Goal: Task Accomplishment & Management: Use online tool/utility

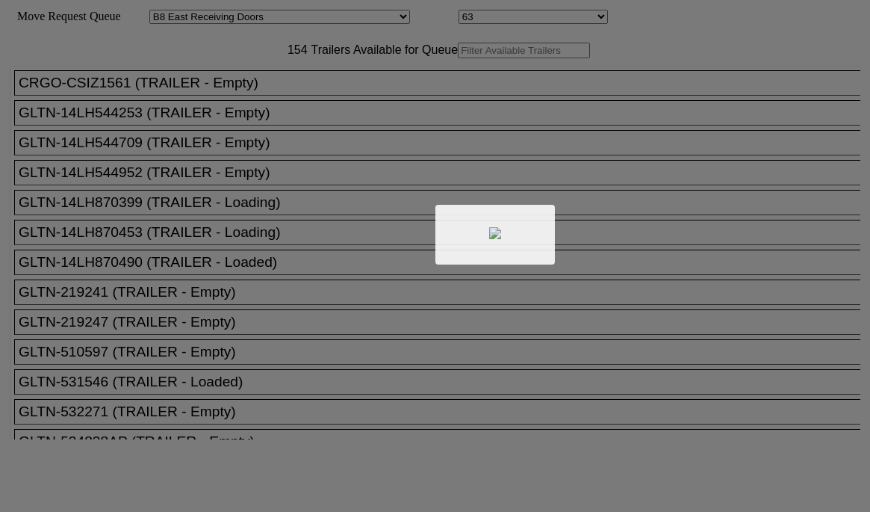
select select "536"
select select "8231"
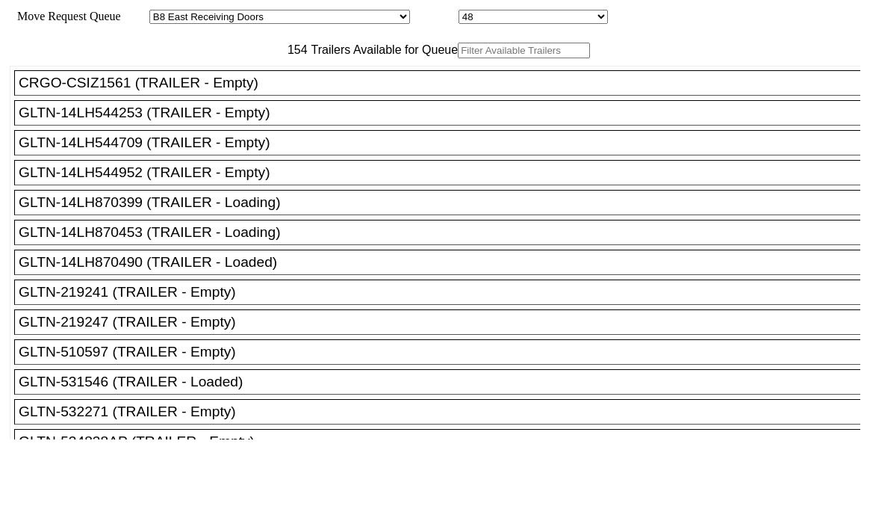
click at [458, 58] on input "text" at bounding box center [524, 51] width 132 height 16
paste input "1924"
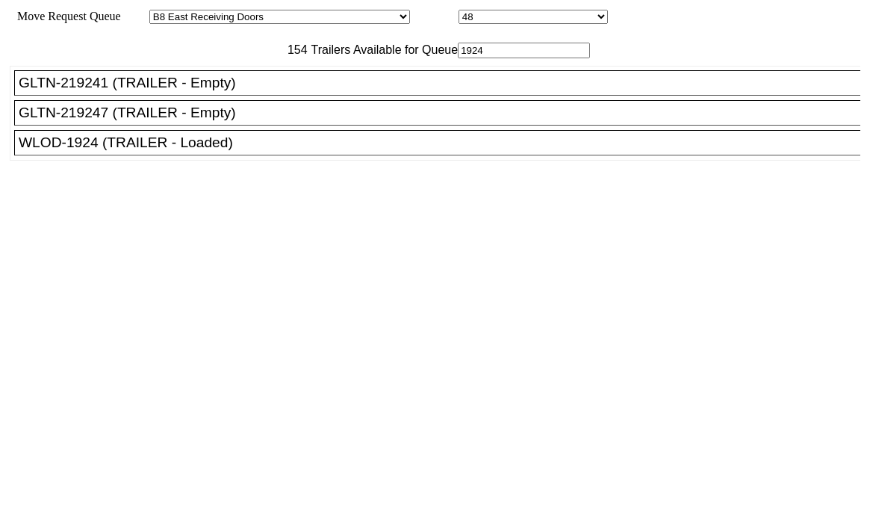
type input "1924"
click at [307, 151] on div "WLOD-1924 (TRAILER - Loaded)" at bounding box center [444, 142] width 851 height 16
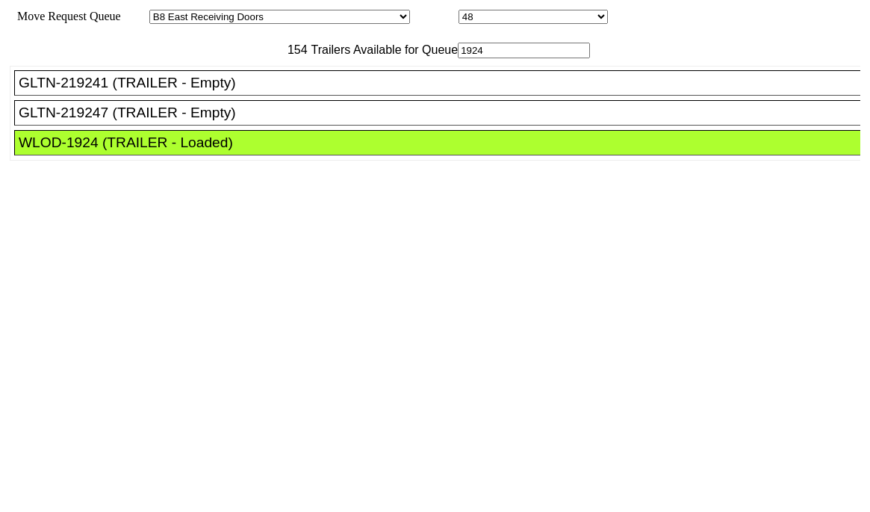
drag, startPoint x: 404, startPoint y: 202, endPoint x: 438, endPoint y: 211, distance: 35.5
